Goal: Task Accomplishment & Management: Use online tool/utility

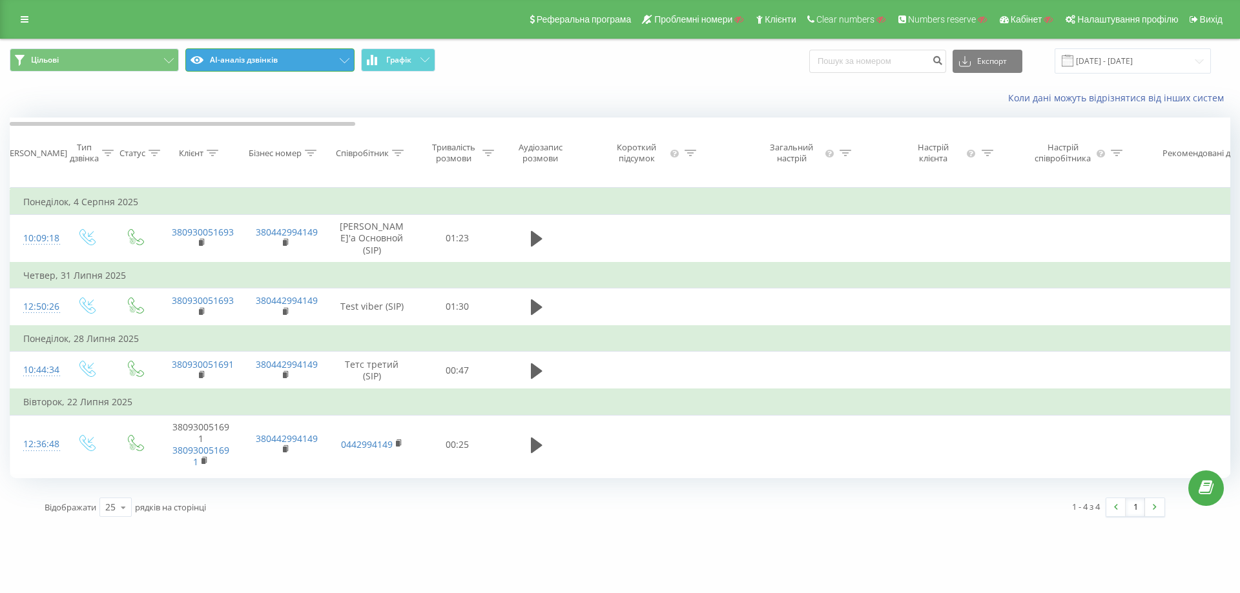
click at [245, 56] on button "AI-аналіз дзвінків" at bounding box center [269, 59] width 169 height 23
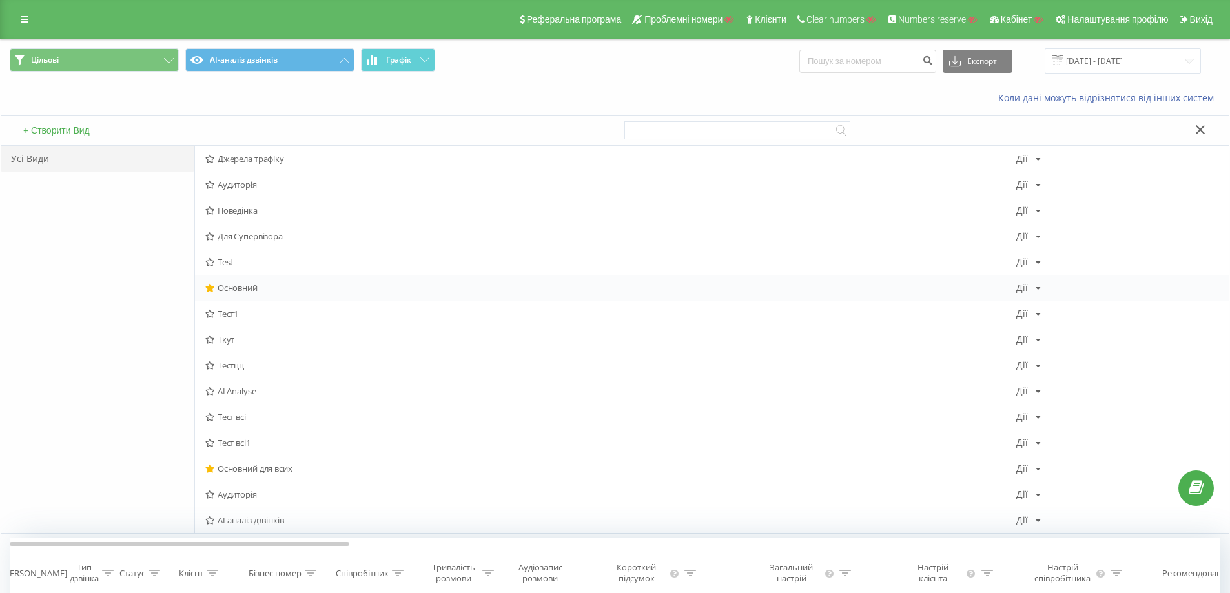
click at [240, 287] on span "Основний" at bounding box center [610, 287] width 811 height 9
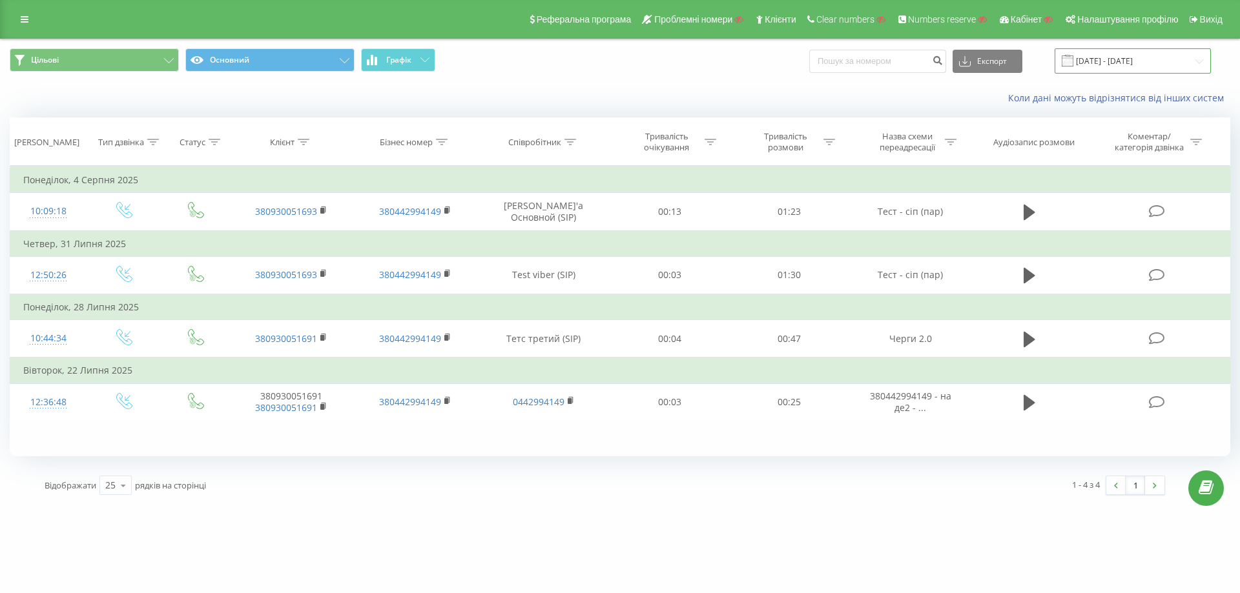
click at [1112, 59] on input "[DATE] - [DATE]" at bounding box center [1133, 60] width 156 height 25
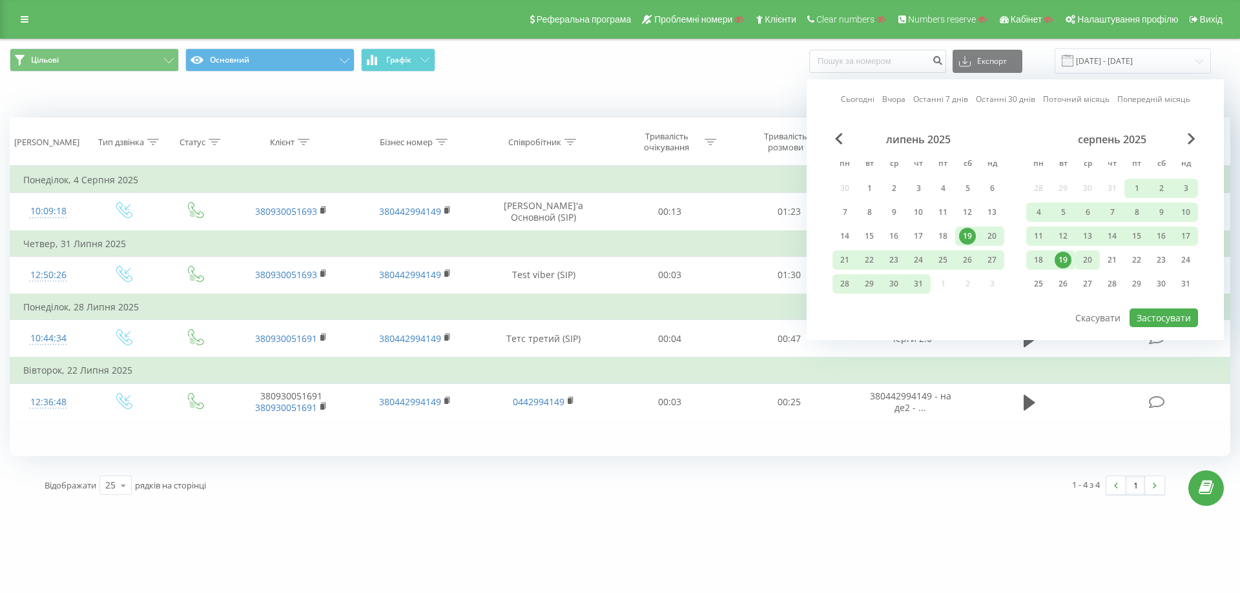
click at [1083, 259] on div "20" at bounding box center [1087, 260] width 17 height 17
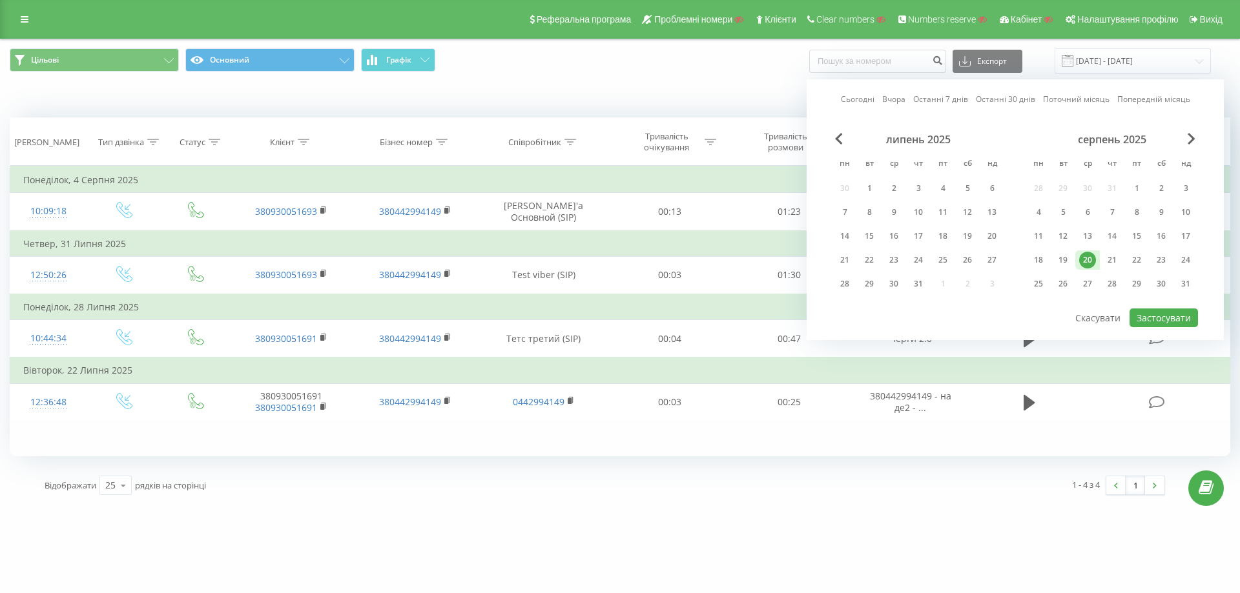
click at [1073, 99] on link "Поточний місяць" at bounding box center [1076, 99] width 67 height 12
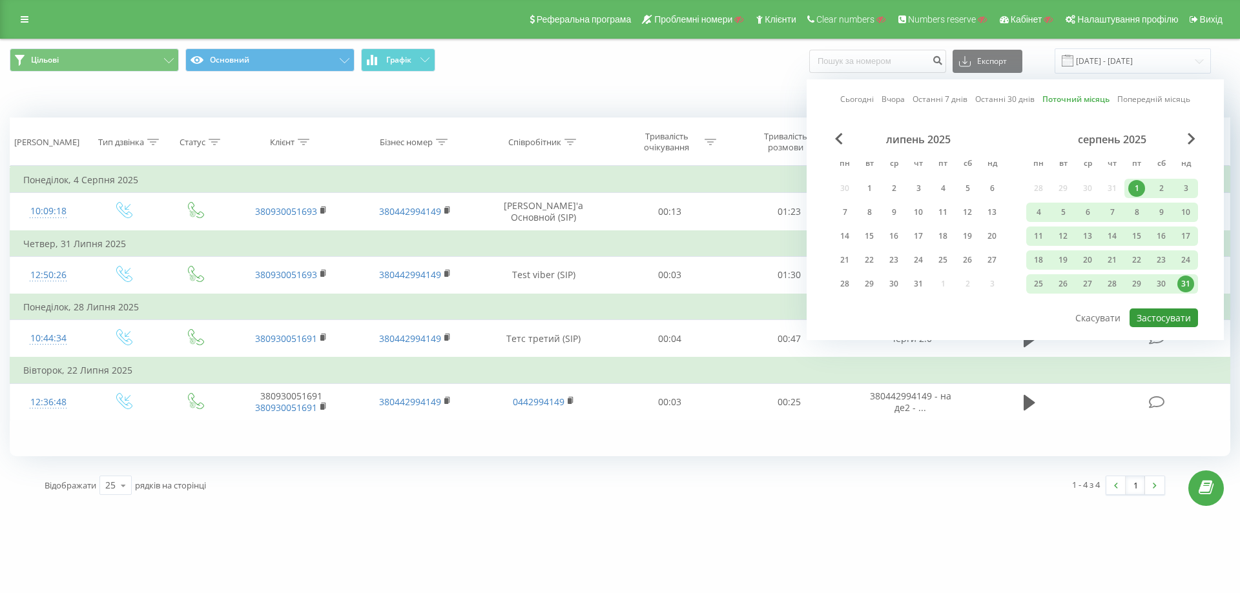
click at [1160, 314] on button "Застосувати" at bounding box center [1163, 318] width 68 height 19
type input "01.08.2025 - 31.08.2025"
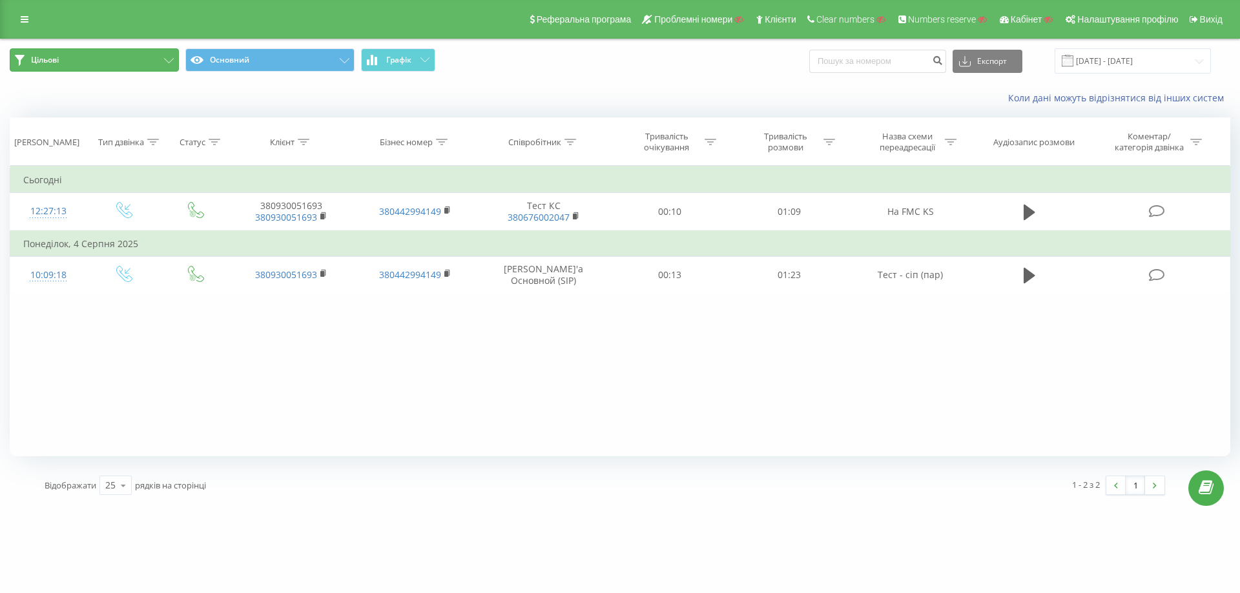
click at [167, 56] on button "Цільові" at bounding box center [94, 59] width 169 height 23
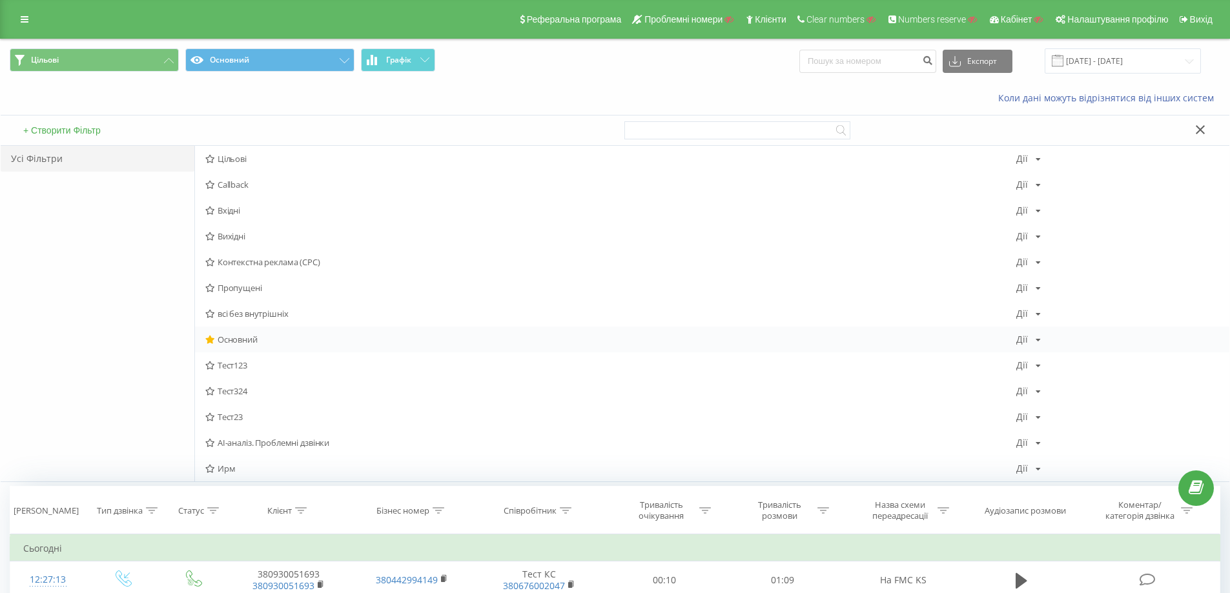
click at [244, 336] on span "Основний" at bounding box center [610, 339] width 811 height 9
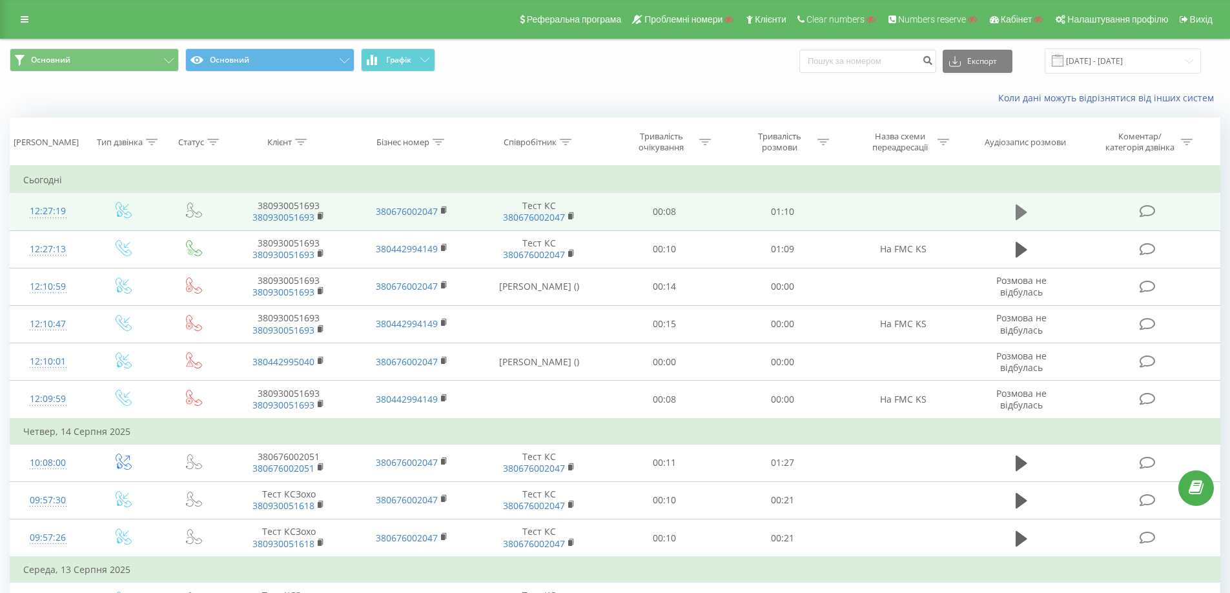
click at [1027, 211] on icon at bounding box center [1022, 212] width 12 height 18
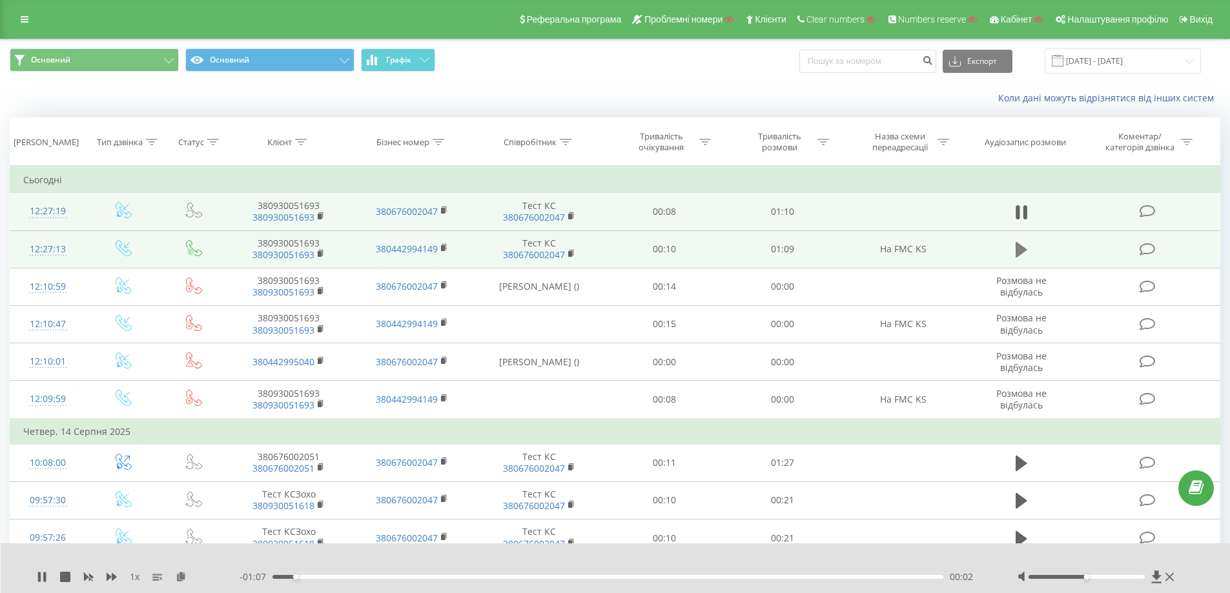
click at [1018, 253] on icon at bounding box center [1022, 249] width 12 height 15
click at [427, 577] on div "00:16" at bounding box center [609, 577] width 672 height 4
click at [492, 577] on div "00:22" at bounding box center [609, 577] width 672 height 4
click at [564, 579] on div "- 00:46 00:22 00:22" at bounding box center [613, 577] width 746 height 13
click at [613, 572] on div "- 00:45 00:23 00:23" at bounding box center [613, 577] width 746 height 13
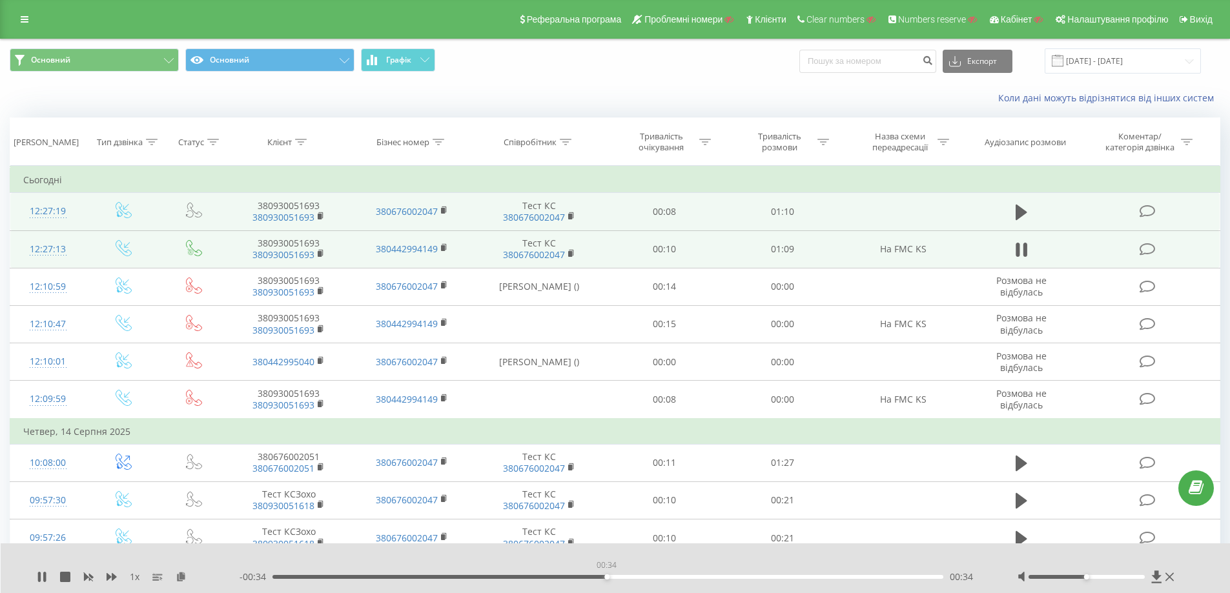
click at [606, 577] on div "00:34" at bounding box center [609, 577] width 672 height 4
click at [649, 576] on div "00:34" at bounding box center [609, 577] width 672 height 4
click at [686, 577] on div "00:42" at bounding box center [609, 577] width 672 height 4
click at [729, 579] on div "00:42" at bounding box center [609, 577] width 672 height 4
click at [772, 577] on div "00:47" at bounding box center [609, 577] width 672 height 4
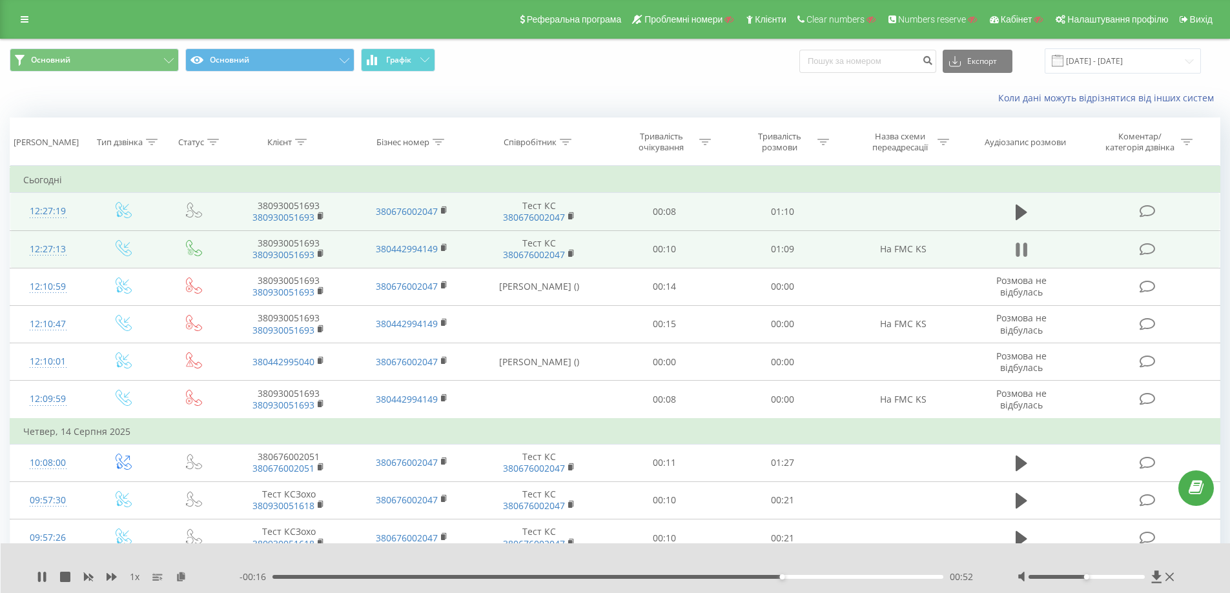
click at [1026, 248] on icon at bounding box center [1025, 250] width 4 height 14
